Goal: Transaction & Acquisition: Download file/media

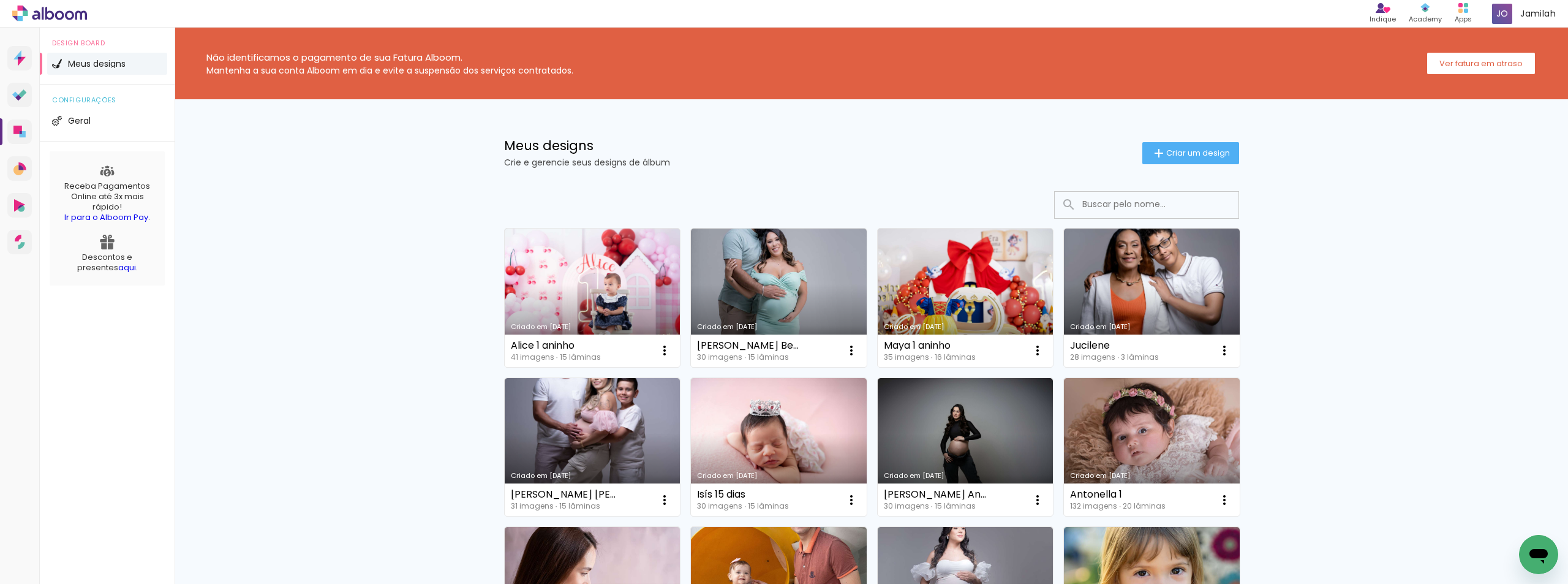
click at [757, 219] on div "Criado em 25/09/25 Alice 1 aninho 41 imagens ∙ 15 lâminas Abrir Fazer uma cópia…" at bounding box center [871, 553] width 796 height 750
click at [732, 256] on link "Criado em [DATE]" at bounding box center [779, 298] width 176 height 138
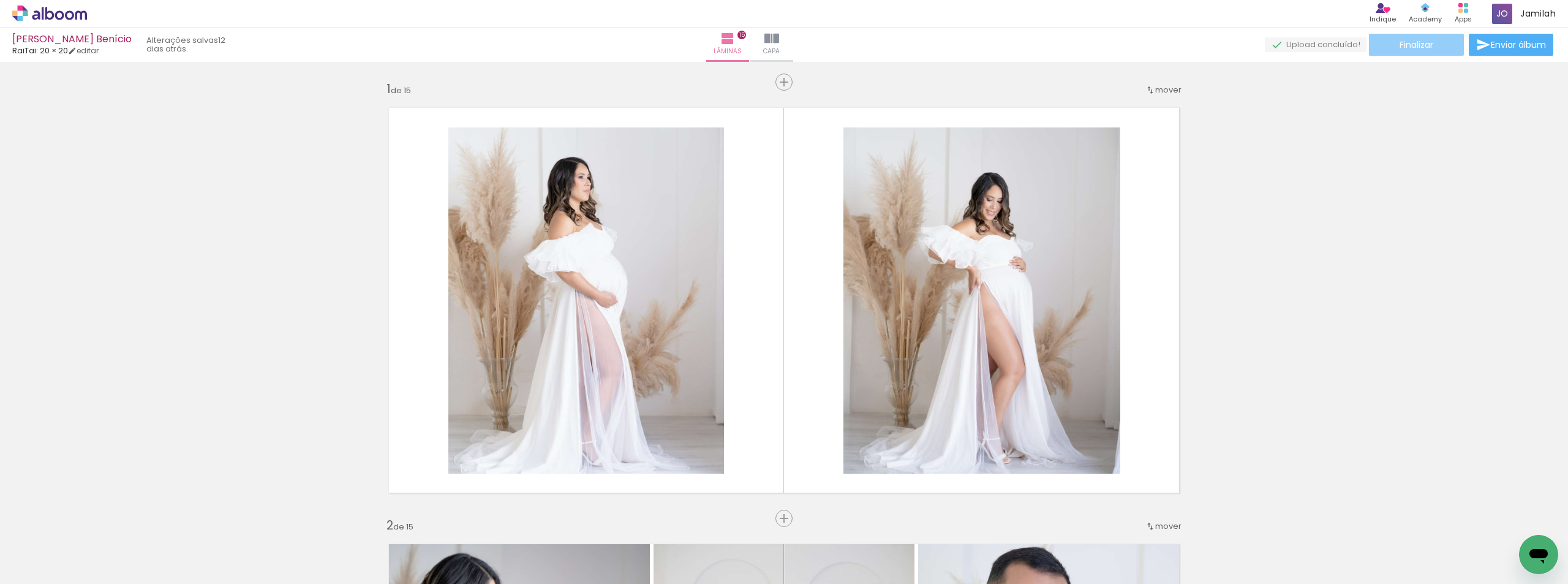
click at [1444, 50] on paper-button "Finalizar" at bounding box center [1417, 44] width 95 height 22
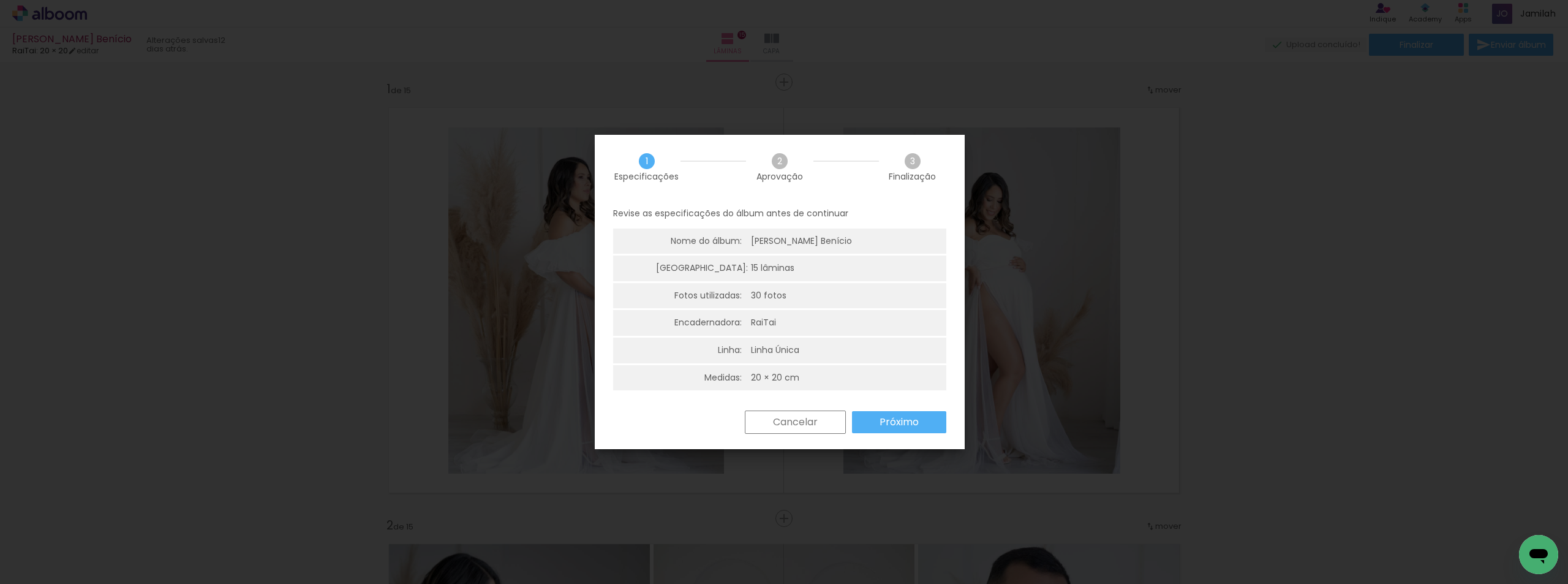
click at [932, 412] on paper-button "Próximo" at bounding box center [900, 422] width 95 height 22
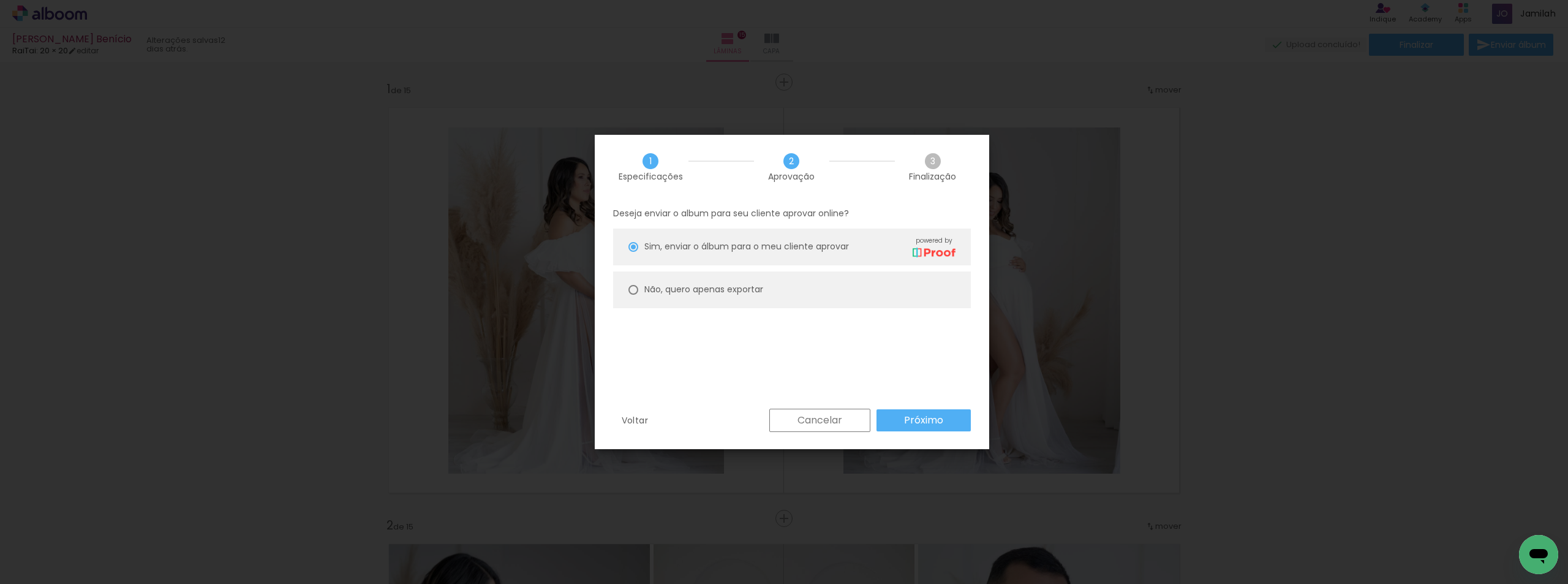
click at [797, 299] on paper-radio-button "Não, quero apenas exportar" at bounding box center [791, 289] width 358 height 36
type paper-radio-button "on"
click at [955, 408] on div "Cancelar Próximo" at bounding box center [867, 420] width 207 height 24
click at [959, 421] on paper-button "Próximo" at bounding box center [924, 420] width 95 height 22
type input "Alta, 300 DPI"
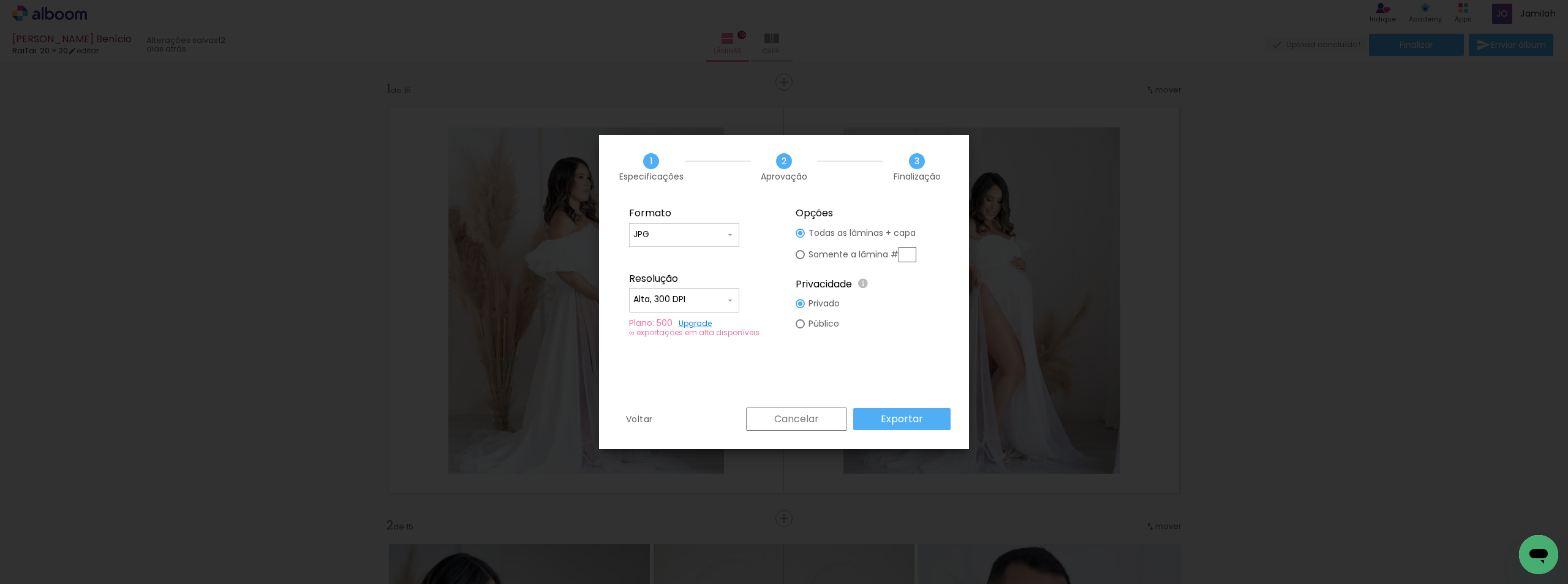
click at [0, 0] on slot "Exportar" at bounding box center [0, 0] width 0 height 0
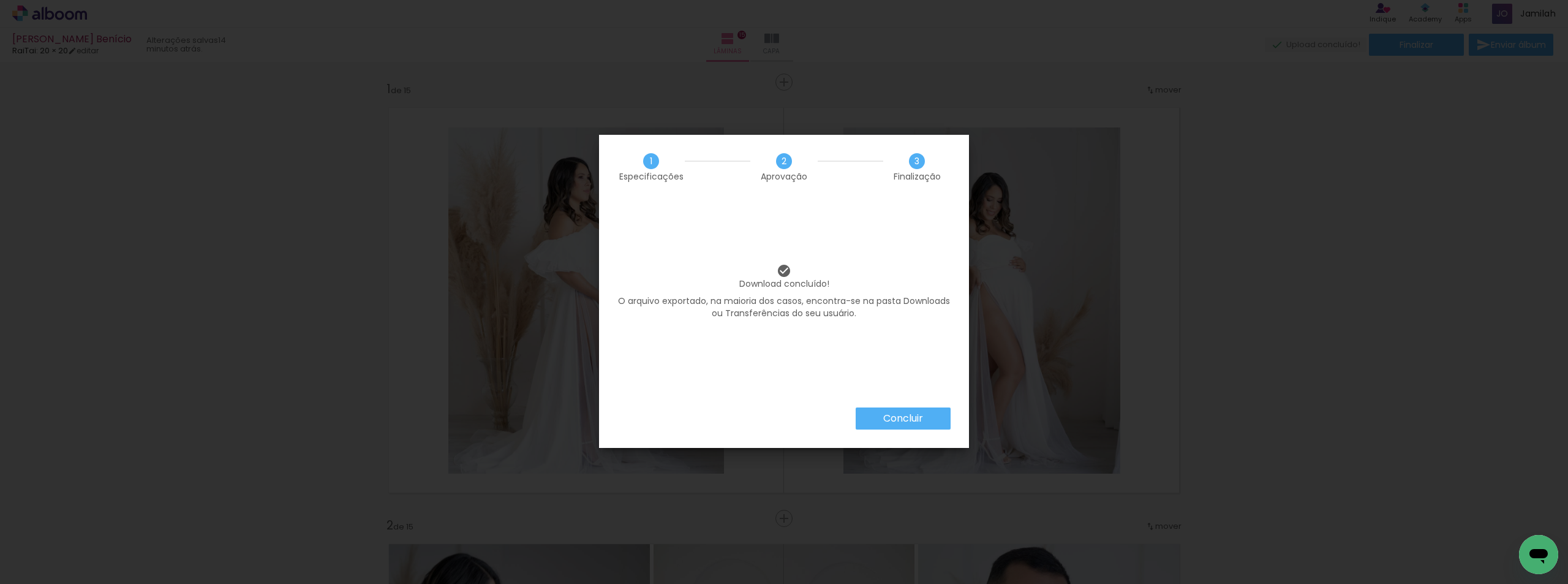
click at [0, 0] on slot "Concluir" at bounding box center [0, 0] width 0 height 0
